Goal: Transaction & Acquisition: Purchase product/service

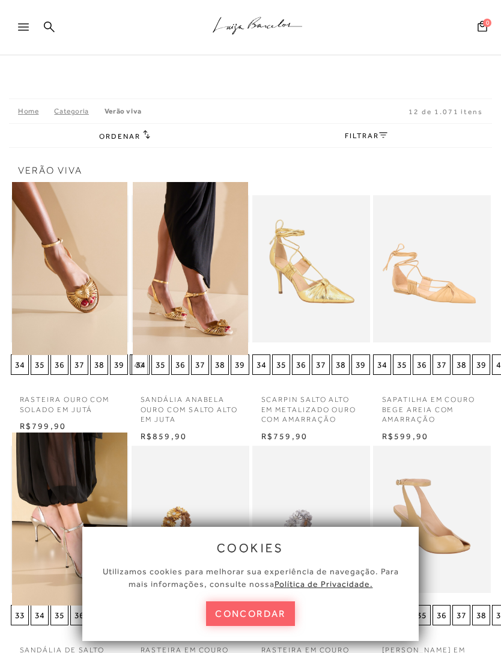
click at [70, 284] on img at bounding box center [69, 268] width 115 height 173
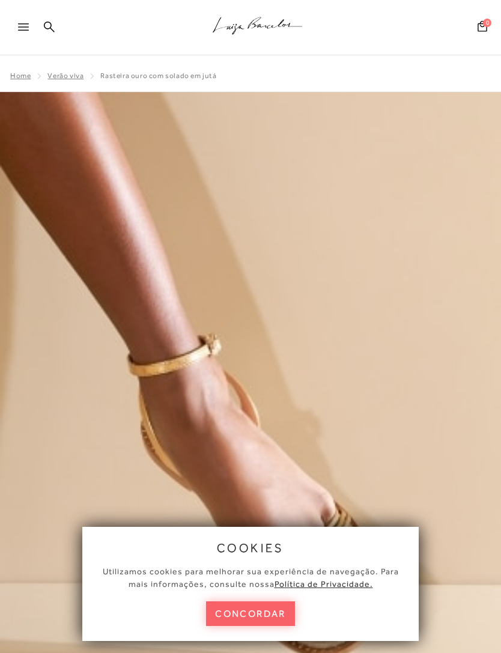
click at [260, 618] on button "concordar" at bounding box center [250, 613] width 89 height 25
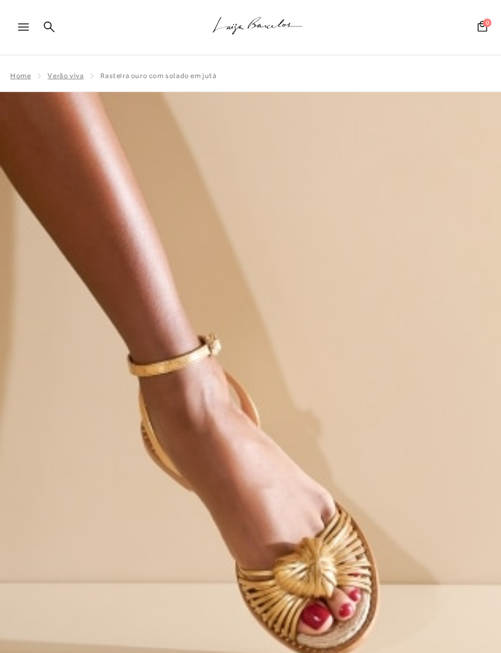
click at [25, 29] on icon at bounding box center [23, 26] width 11 height 7
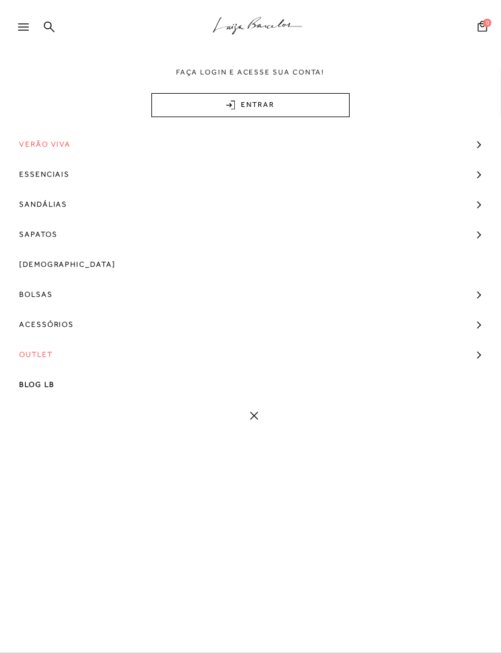
click at [37, 232] on span "Sapatos" at bounding box center [38, 234] width 38 height 30
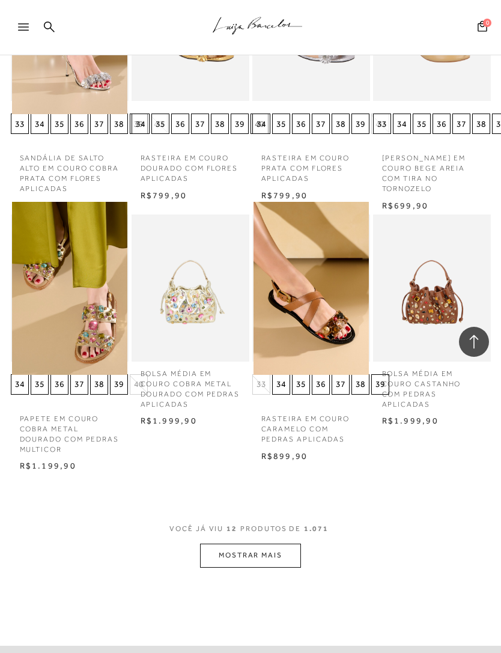
scroll to position [1298, 0]
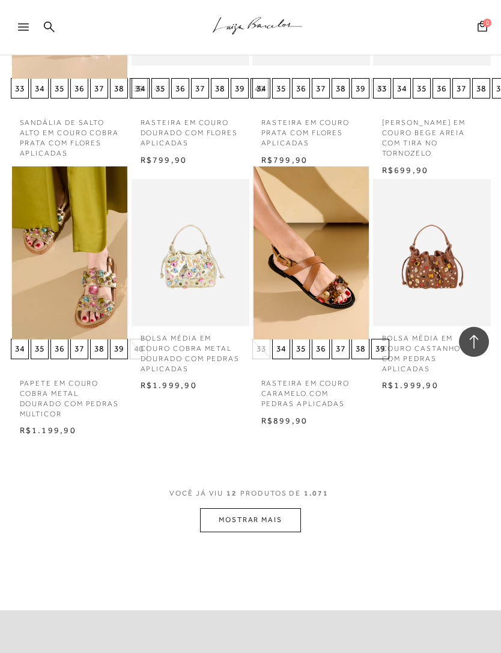
click at [262, 508] on button "MOSTRAR MAIS" at bounding box center [250, 519] width 101 height 23
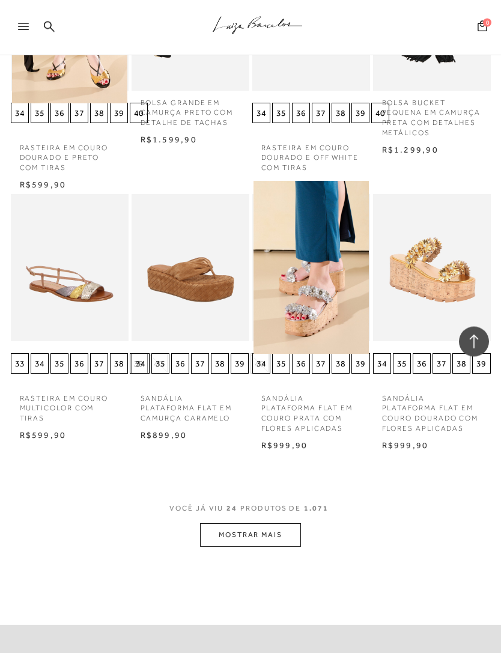
scroll to position [2057, 0]
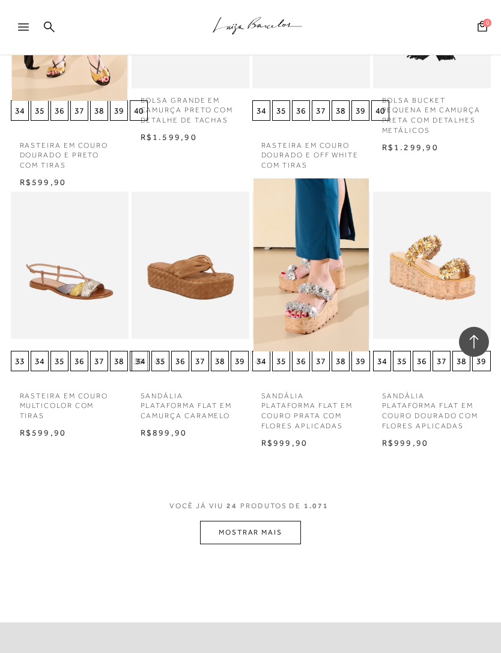
click at [273, 521] on button "MOSTRAR MAIS" at bounding box center [250, 532] width 101 height 23
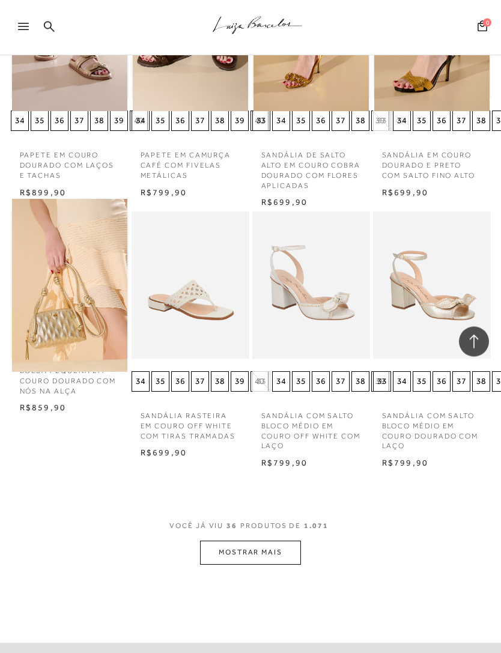
scroll to position [2819, 0]
click at [262, 540] on button "MOSTRAR MAIS" at bounding box center [250, 551] width 101 height 23
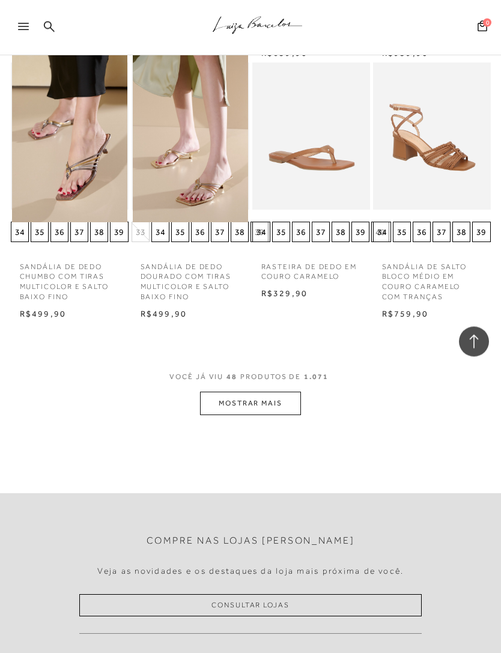
scroll to position [3739, 0]
click at [267, 392] on button "MOSTRAR MAIS" at bounding box center [250, 403] width 101 height 23
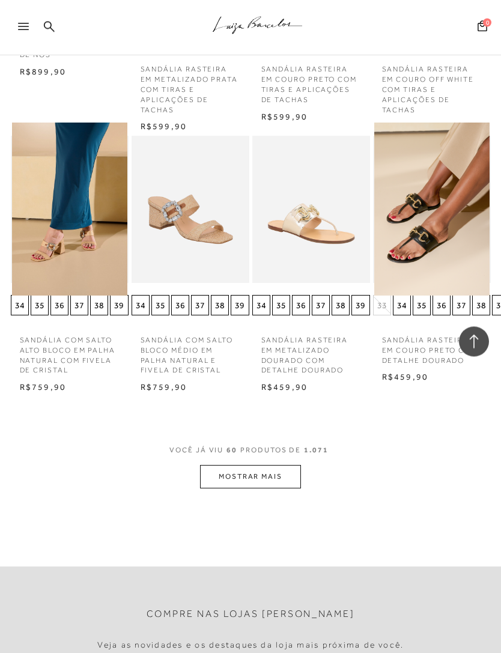
scroll to position [4449, 0]
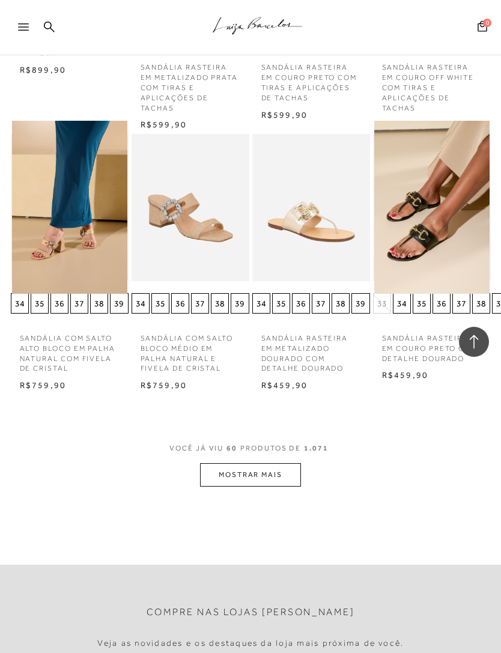
click at [254, 463] on button "MOSTRAR MAIS" at bounding box center [250, 474] width 101 height 23
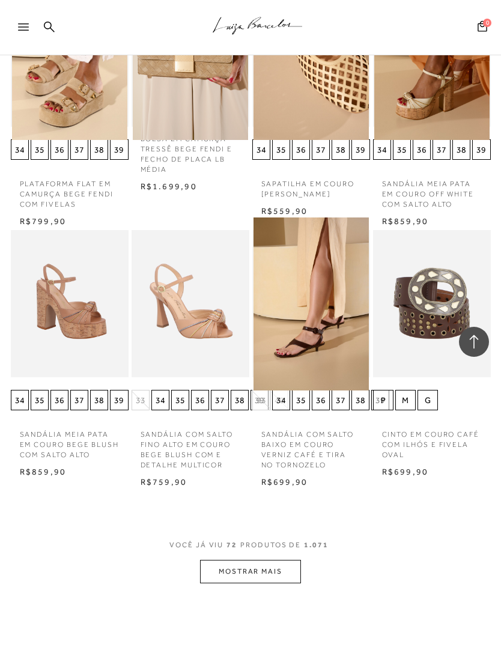
scroll to position [5128, 0]
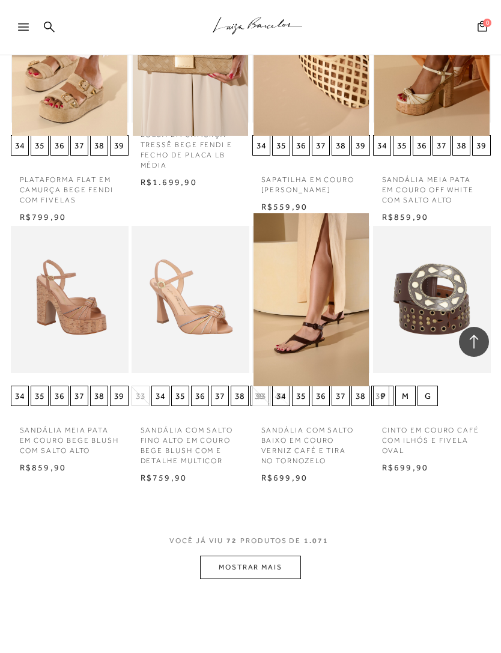
click at [247, 555] on button "MOSTRAR MAIS" at bounding box center [250, 566] width 101 height 23
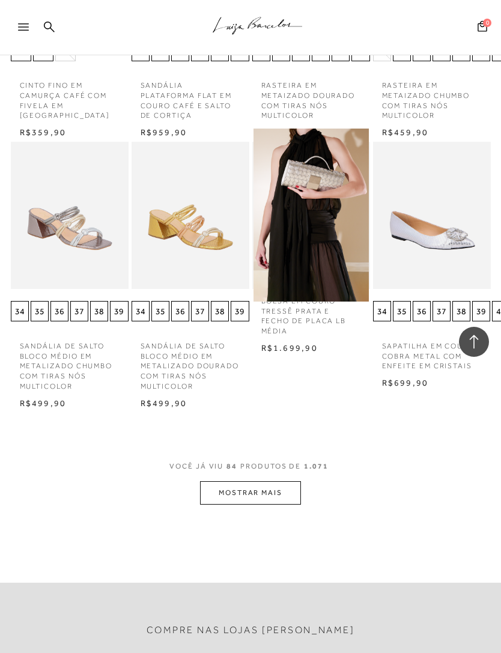
scroll to position [6010, 0]
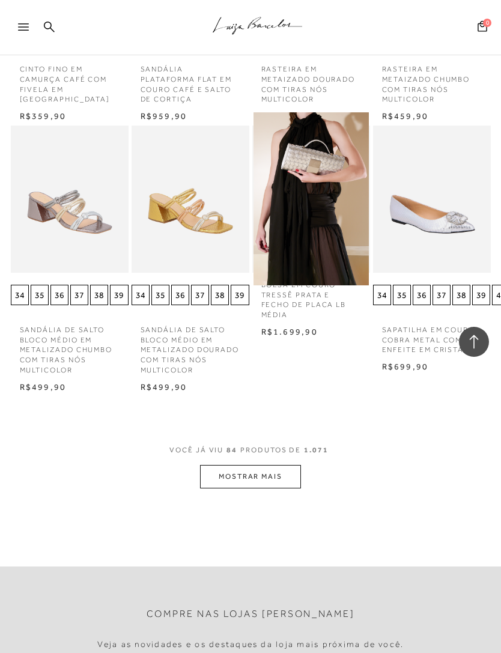
click at [246, 465] on button "MOSTRAR MAIS" at bounding box center [250, 476] width 101 height 23
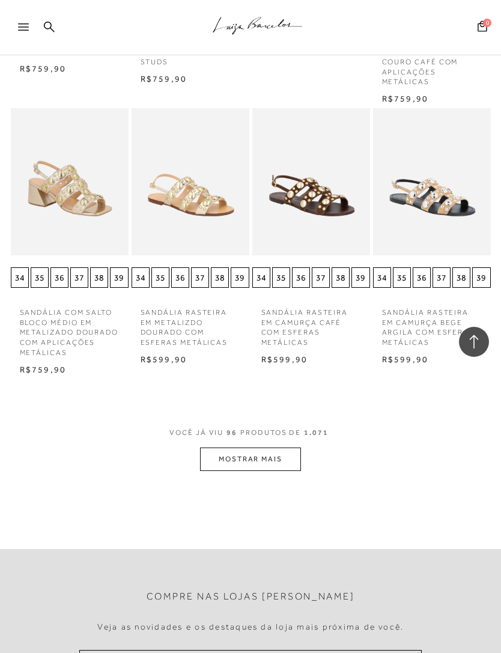
scroll to position [6865, 0]
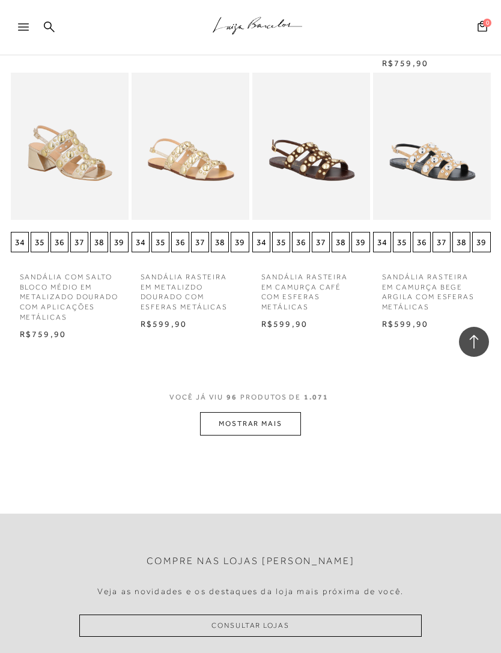
click at [263, 412] on button "MOSTRAR MAIS" at bounding box center [250, 423] width 101 height 23
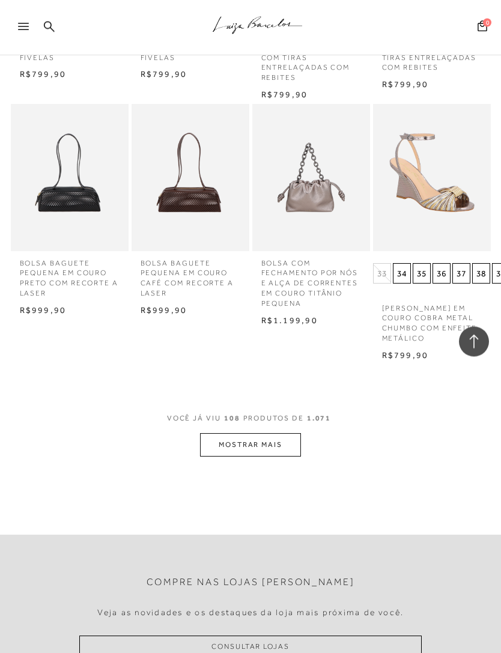
scroll to position [7635, 0]
click at [253, 433] on button "MOSTRAR MAIS" at bounding box center [250, 444] width 101 height 23
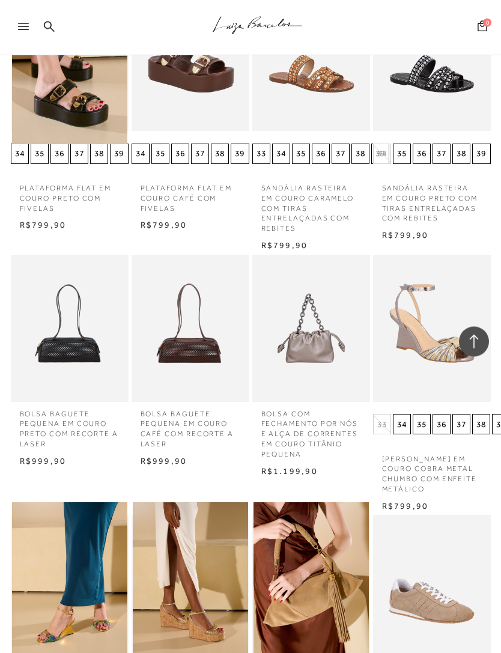
scroll to position [7484, 0]
